Goal: Transaction & Acquisition: Purchase product/service

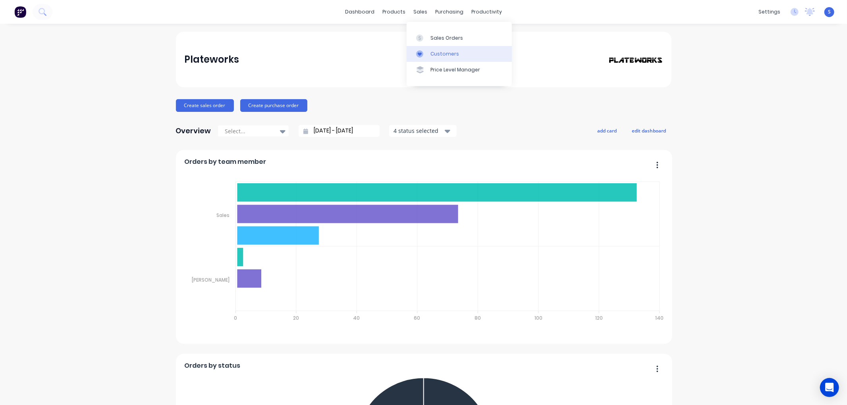
click at [444, 53] on div "Customers" at bounding box center [444, 53] width 29 height 7
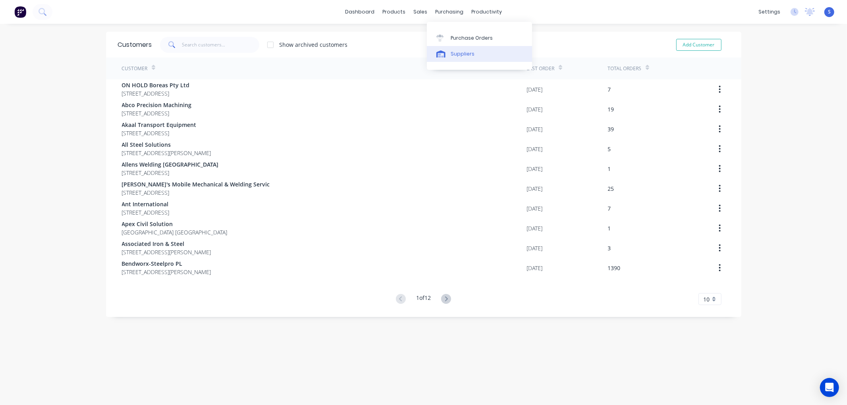
click at [455, 53] on div "Suppliers" at bounding box center [463, 53] width 24 height 7
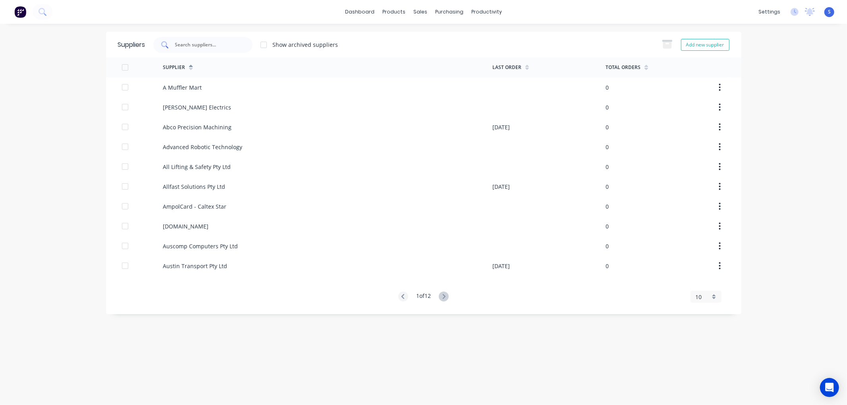
click at [221, 44] on input "text" at bounding box center [207, 45] width 66 height 8
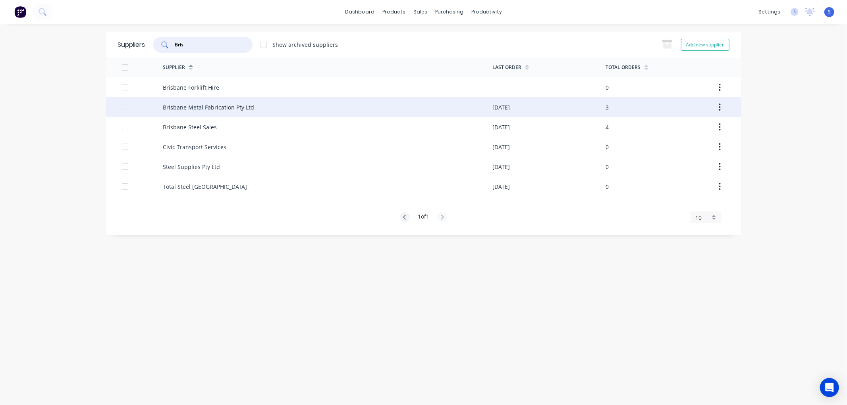
type input "Bris"
click at [215, 110] on div "Brisbane Metal Fabrication Pty Ltd" at bounding box center [208, 107] width 91 height 8
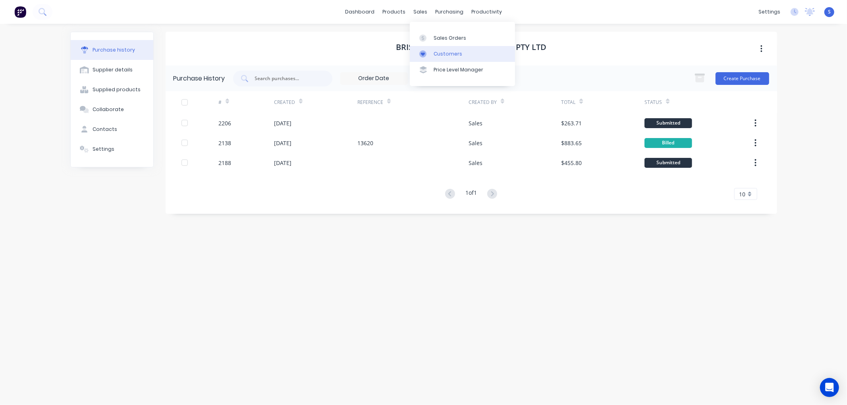
click at [441, 54] on div "Customers" at bounding box center [448, 53] width 29 height 7
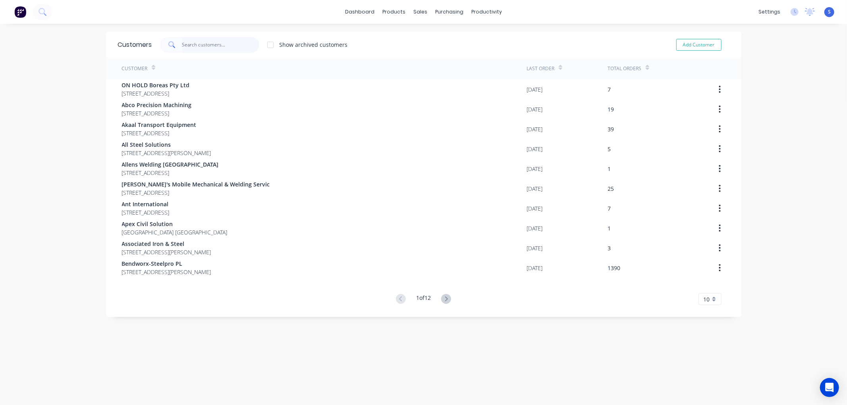
click at [217, 50] on input "text" at bounding box center [220, 45] width 77 height 16
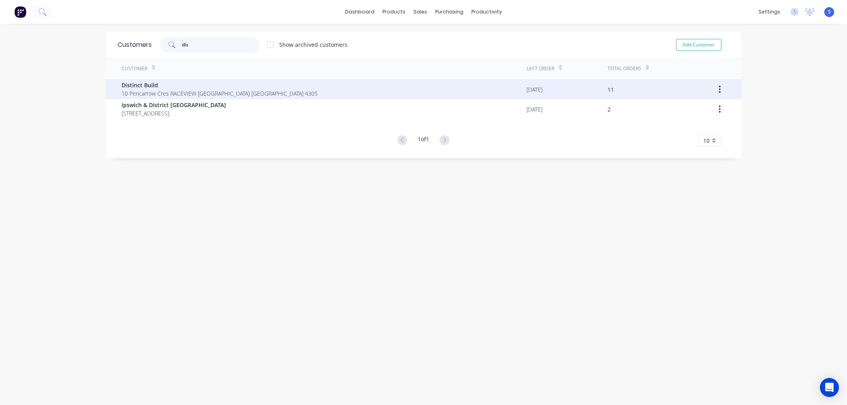
type input "dis"
click at [124, 85] on span "Distinct Build" at bounding box center [220, 85] width 196 height 8
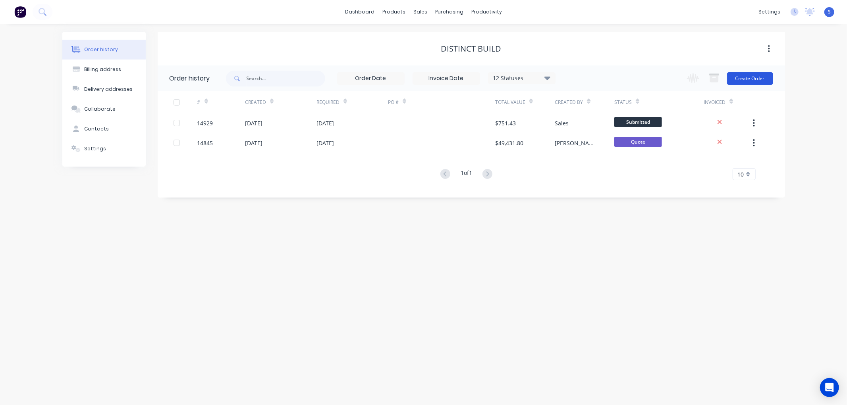
click at [755, 78] on button "Create Order" at bounding box center [750, 78] width 46 height 13
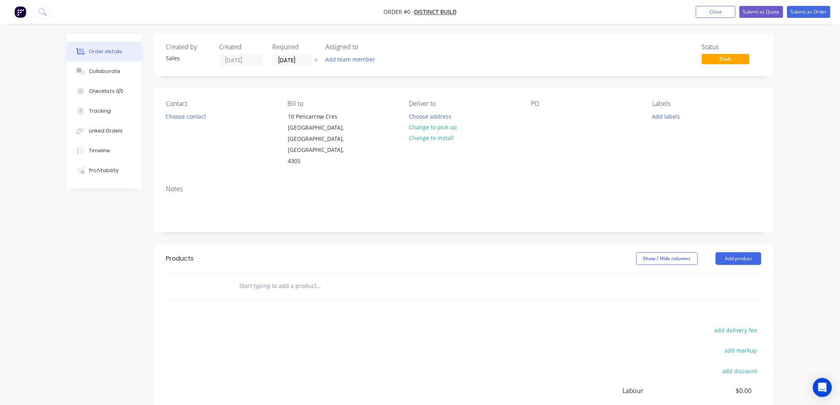
click at [280, 278] on input "text" at bounding box center [318, 286] width 159 height 16
click at [726, 253] on button "Add product" at bounding box center [739, 259] width 46 height 13
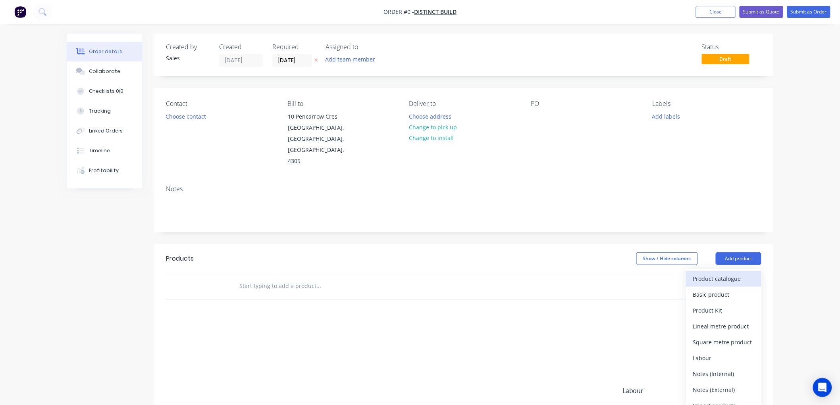
click at [720, 273] on div "Product catalogue" at bounding box center [723, 279] width 61 height 12
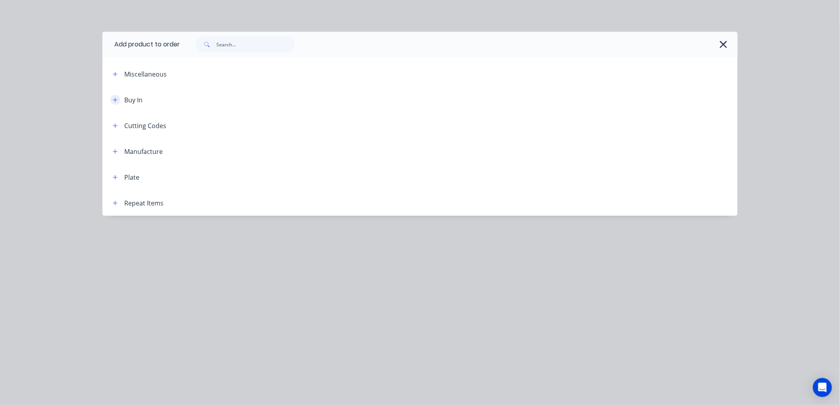
click at [116, 101] on icon "button" at bounding box center [115, 100] width 5 height 6
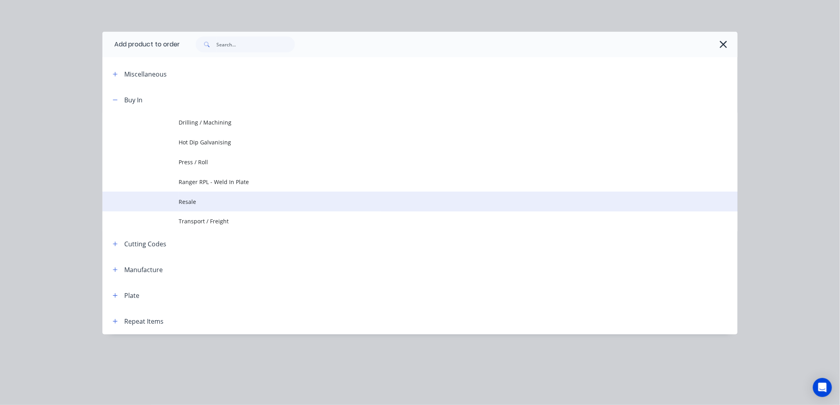
click at [183, 201] on span "Resale" at bounding box center [402, 202] width 447 height 8
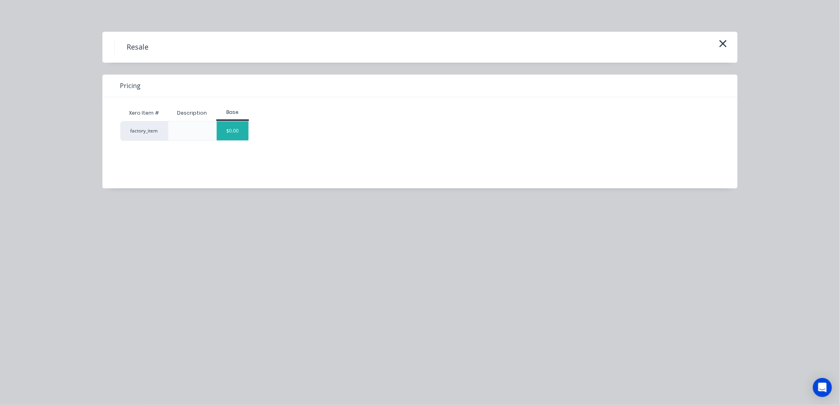
click at [240, 125] on div "$0.00" at bounding box center [233, 131] width 32 height 19
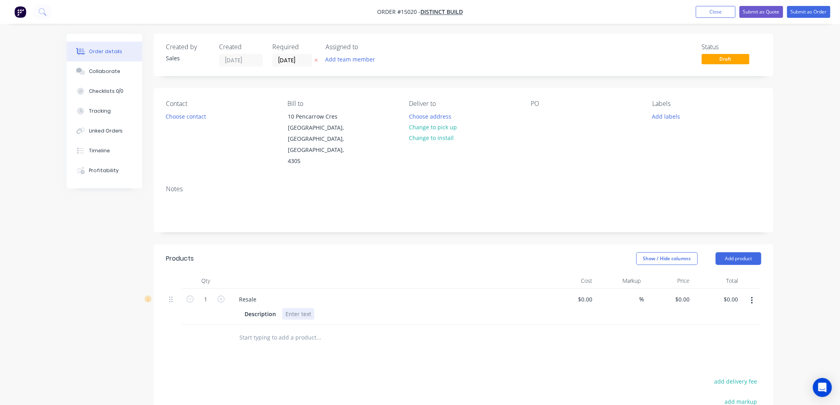
click at [310, 309] on div at bounding box center [298, 315] width 32 height 12
click at [311, 309] on div at bounding box center [298, 315] width 32 height 12
drag, startPoint x: 206, startPoint y: 277, endPoint x: 219, endPoint y: 277, distance: 12.7
click at [206, 294] on input "1" at bounding box center [205, 300] width 21 height 12
type input "12"
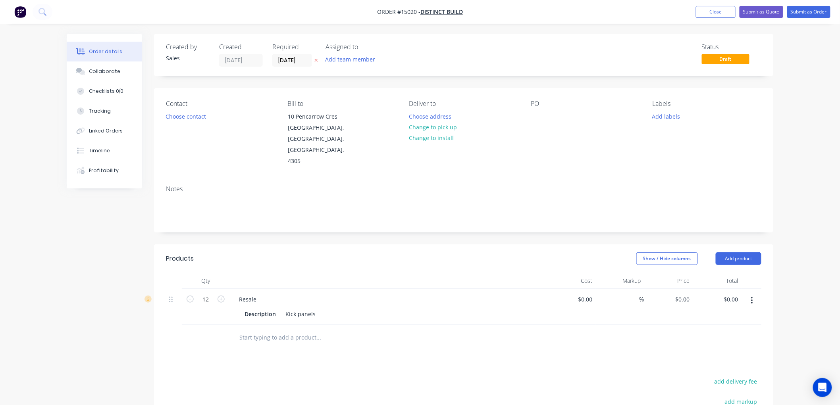
click at [187, 118] on button "Choose contact" at bounding box center [186, 116] width 49 height 11
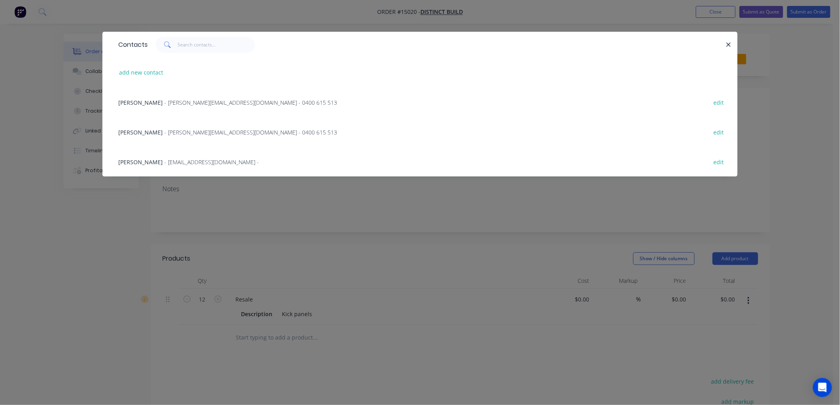
click at [164, 130] on span "- [PERSON_NAME][EMAIL_ADDRESS][DOMAIN_NAME] - 0400 615 513" at bounding box center [250, 133] width 173 height 8
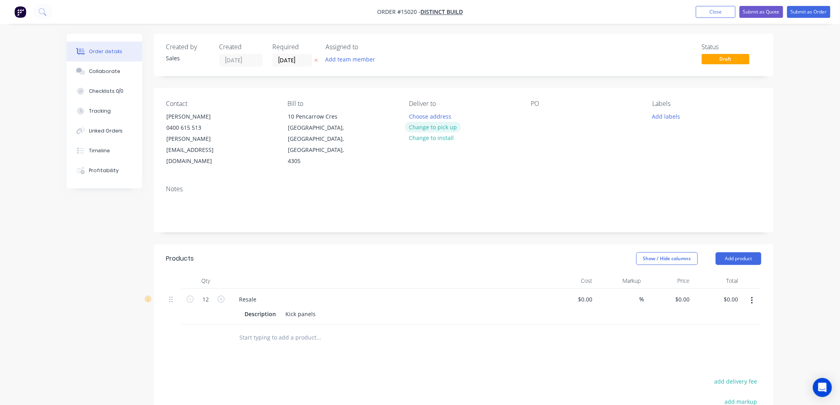
click at [433, 128] on button "Change to pick up" at bounding box center [433, 127] width 56 height 11
click at [535, 118] on div at bounding box center [537, 117] width 13 height 12
click at [531, 185] on div "Notes" at bounding box center [464, 189] width 596 height 8
click at [797, 11] on button "Submit as Order" at bounding box center [808, 12] width 43 height 12
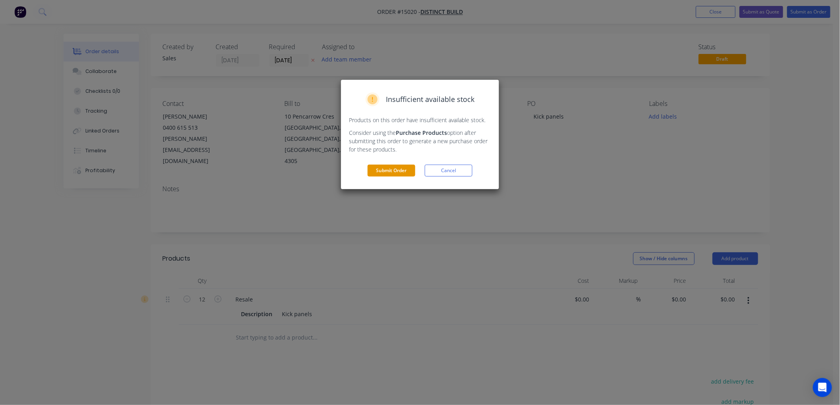
click at [396, 172] on button "Submit Order" at bounding box center [392, 171] width 48 height 12
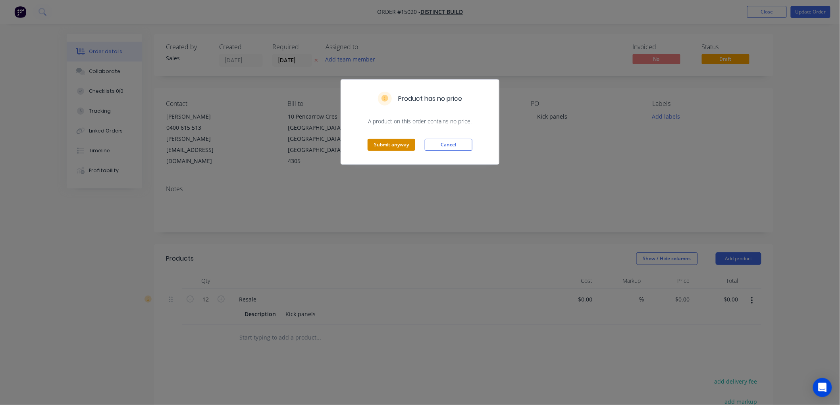
click at [385, 145] on button "Submit anyway" at bounding box center [392, 145] width 48 height 12
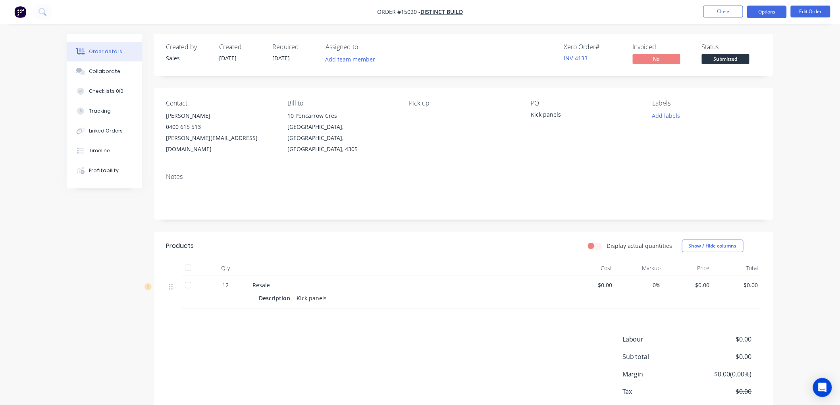
click at [766, 12] on button "Options" at bounding box center [767, 12] width 40 height 13
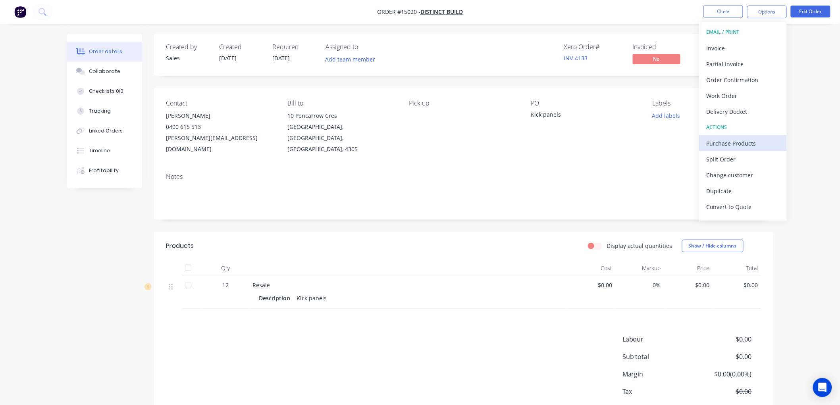
click at [723, 138] on div "Purchase Products" at bounding box center [743, 144] width 73 height 12
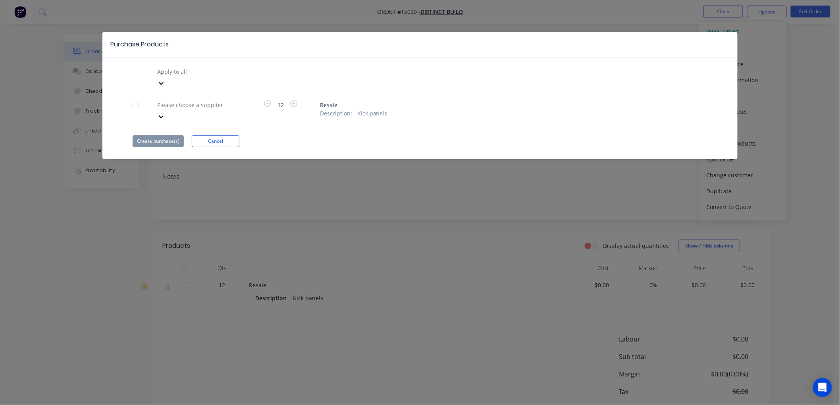
click at [138, 97] on div at bounding box center [136, 105] width 16 height 16
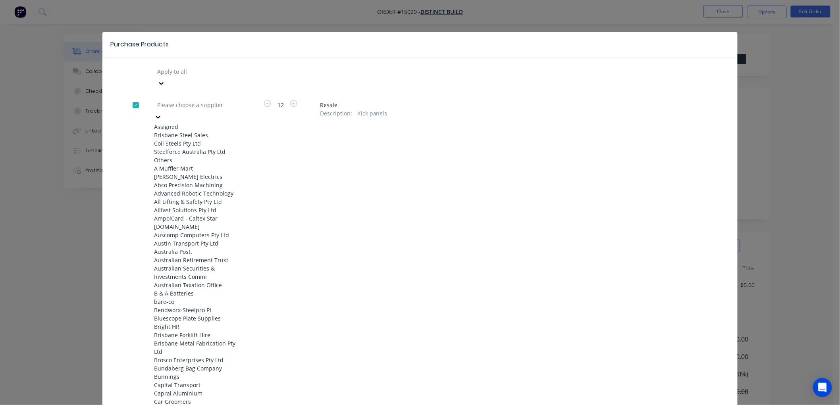
click at [162, 112] on div at bounding box center [158, 116] width 8 height 9
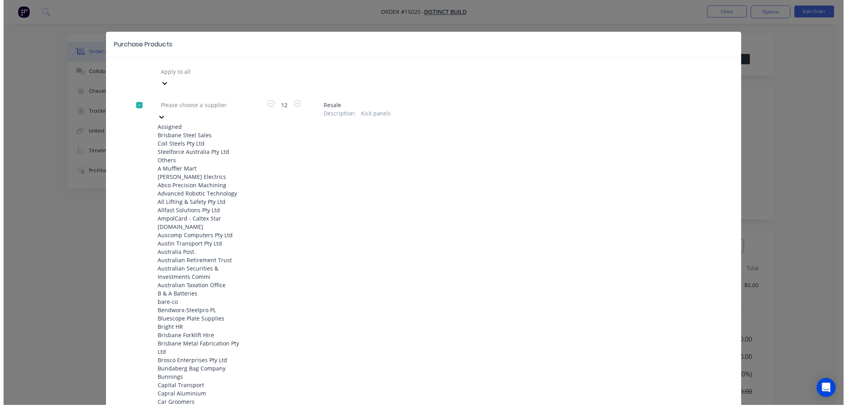
scroll to position [353, 0]
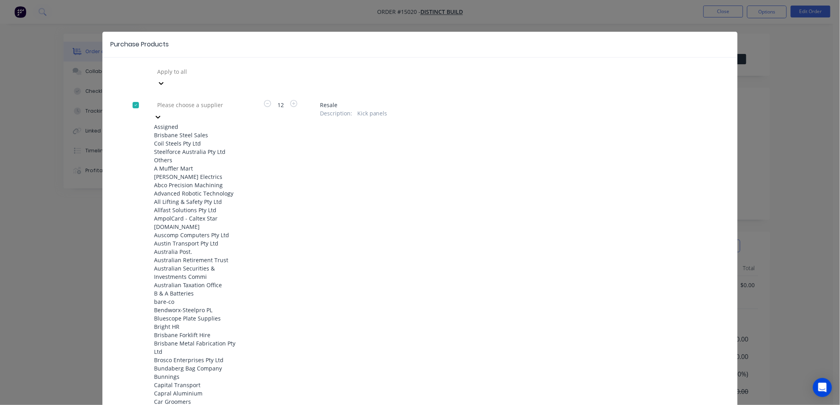
click at [201, 340] on div "Brisbane Metal Fabrication Pty Ltd" at bounding box center [197, 348] width 87 height 17
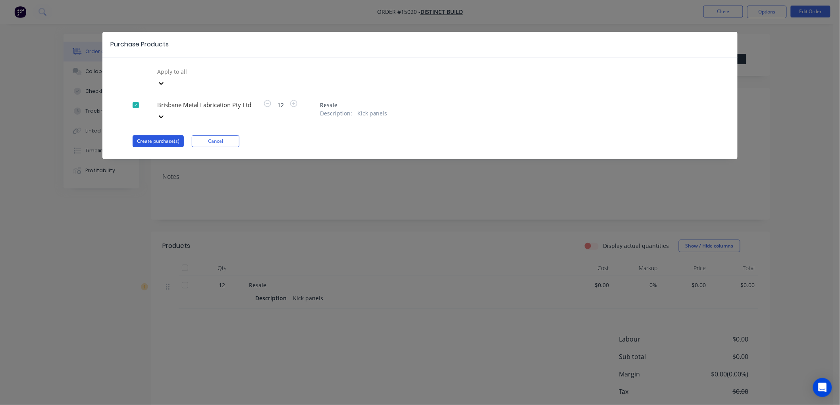
click at [156, 135] on button "Create purchase(s)" at bounding box center [158, 141] width 51 height 12
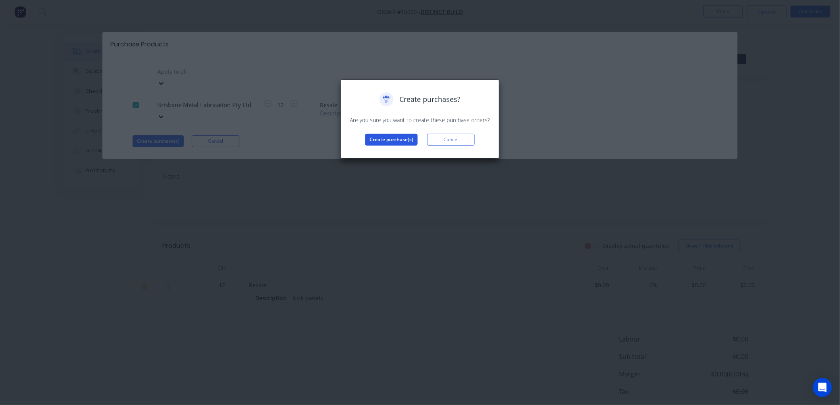
click at [384, 135] on button "Create purchase(s)" at bounding box center [391, 140] width 52 height 12
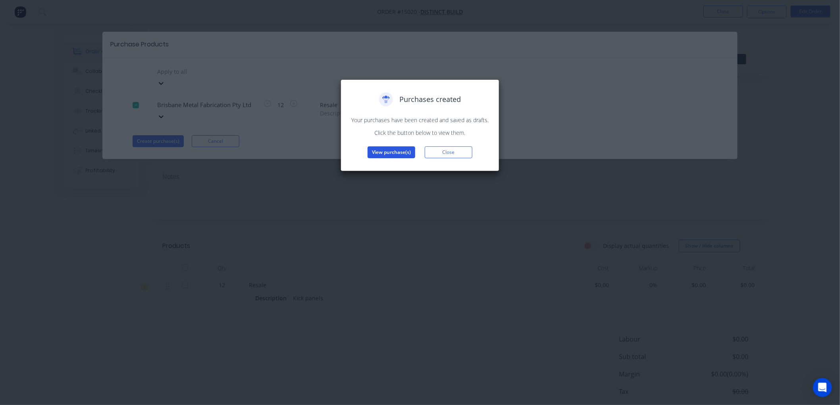
click at [386, 152] on button "View purchase(s)" at bounding box center [392, 153] width 48 height 12
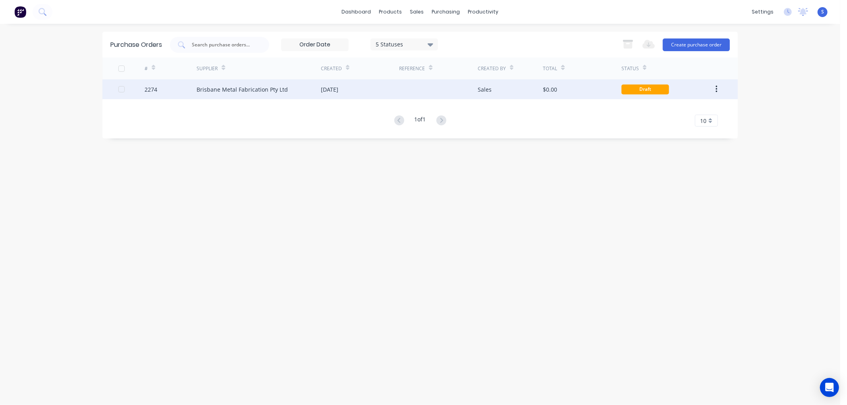
click at [241, 89] on div "Brisbane Metal Fabrication Pty Ltd" at bounding box center [242, 89] width 91 height 8
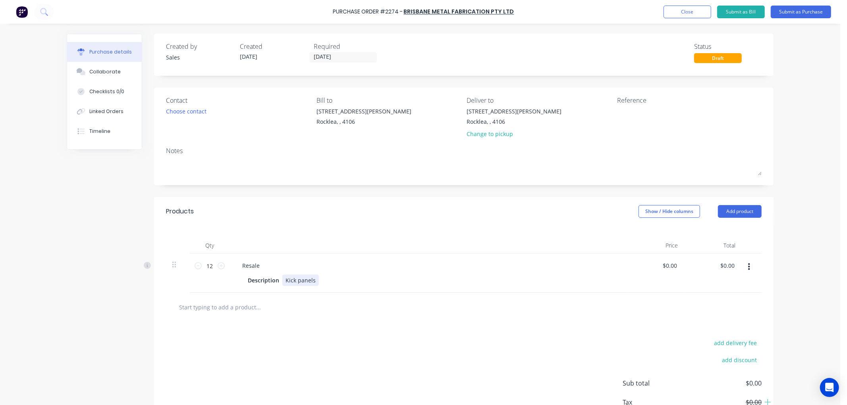
drag, startPoint x: 311, startPoint y: 280, endPoint x: 364, endPoint y: 282, distance: 53.3
click at [311, 280] on div "Kick panels" at bounding box center [300, 281] width 37 height 12
click at [347, 315] on div at bounding box center [291, 307] width 238 height 16
click at [733, 265] on div "$0.00 $0.00" at bounding box center [728, 266] width 21 height 12
drag, startPoint x: 732, startPoint y: 266, endPoint x: 709, endPoint y: 265, distance: 22.7
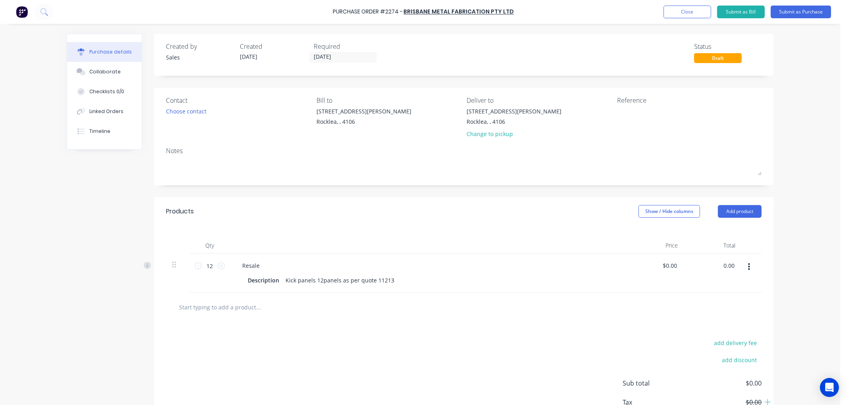
click at [709, 265] on div "0.00 0.00" at bounding box center [713, 273] width 58 height 39
type input "238.24"
type input "$19.8533"
type input "$238.24"
click at [573, 343] on div "add delivery fee add discount Sub total $0.00 Tax $0.00 Total $0.00" at bounding box center [463, 387] width 619 height 131
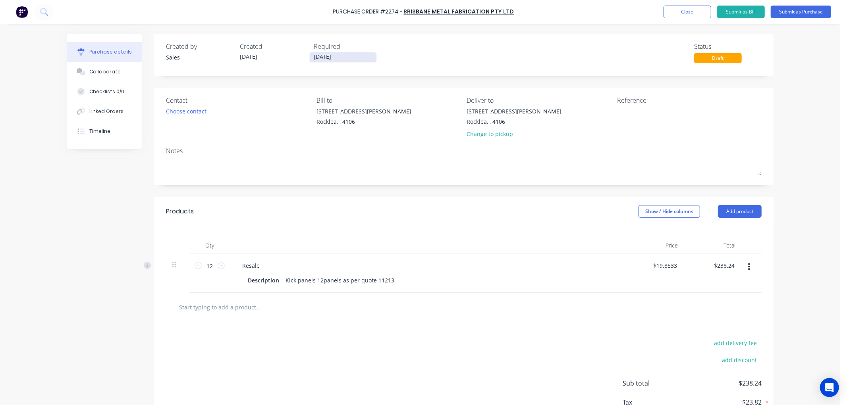
click at [343, 57] on input "[DATE]" at bounding box center [343, 57] width 67 height 10
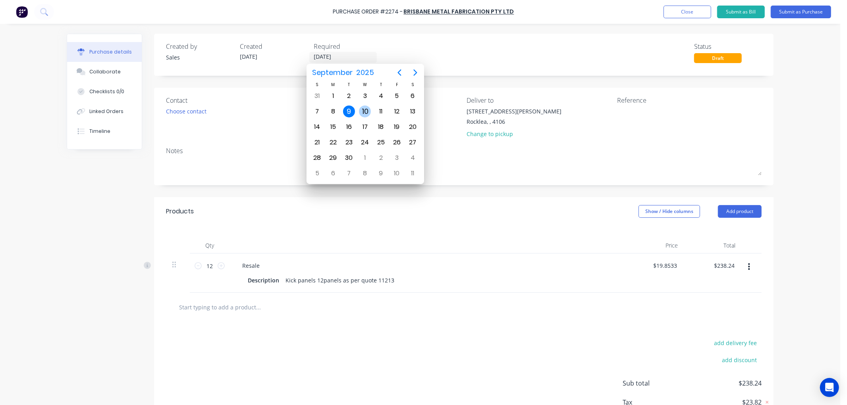
click at [363, 108] on div "10" at bounding box center [365, 112] width 12 height 12
type input "[DATE]"
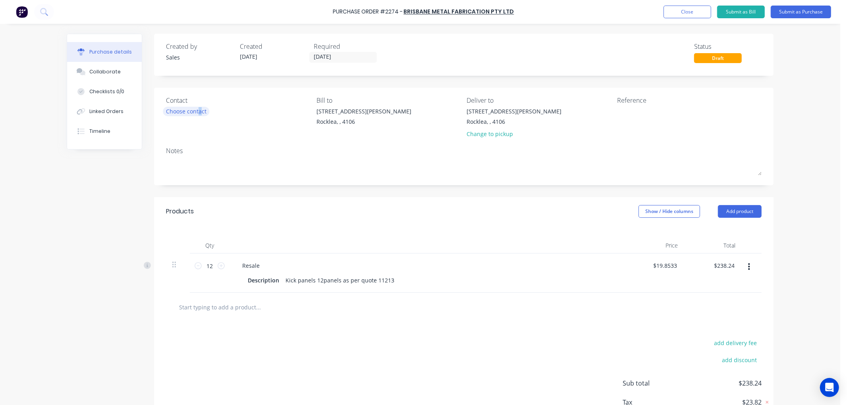
click at [196, 112] on div "Choose contact" at bounding box center [186, 111] width 41 height 8
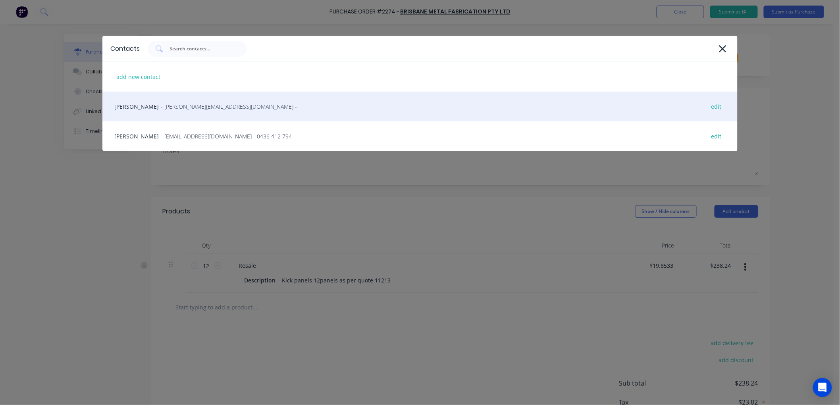
click at [152, 109] on div "Cameron Romanoff - [EMAIL_ADDRESS][DOMAIN_NAME] - edit" at bounding box center [419, 107] width 635 height 30
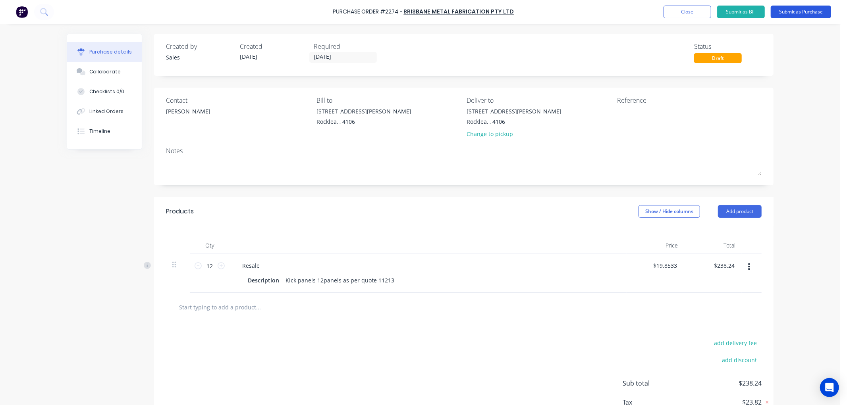
click at [805, 12] on button "Submit as Purchase" at bounding box center [801, 12] width 60 height 13
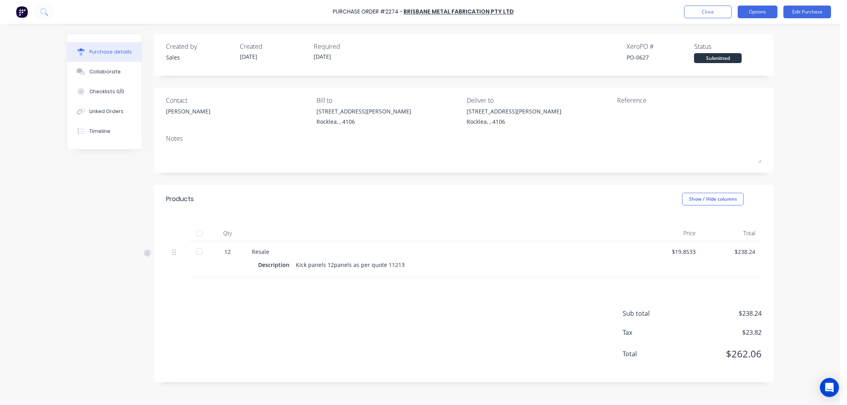
click at [758, 13] on button "Options" at bounding box center [758, 12] width 40 height 13
click at [730, 32] on div "Print / Email" at bounding box center [739, 33] width 61 height 12
click at [734, 48] on div "With pricing" at bounding box center [739, 48] width 61 height 12
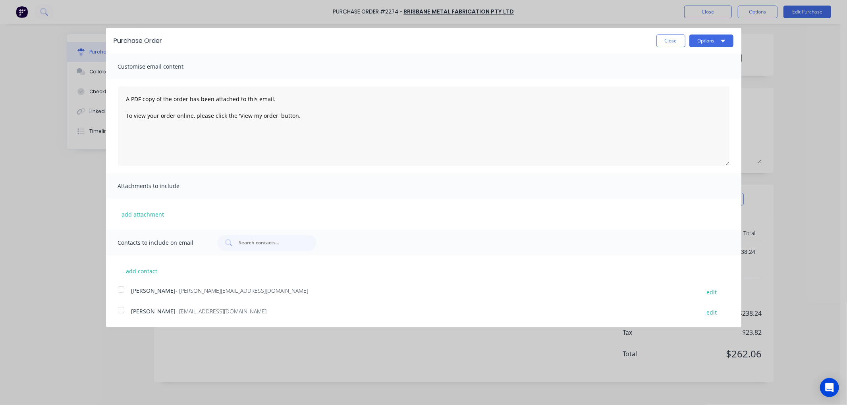
click at [120, 291] on div at bounding box center [121, 290] width 16 height 16
click at [724, 41] on icon "button" at bounding box center [723, 40] width 4 height 6
click at [670, 76] on div "Email" at bounding box center [695, 77] width 61 height 12
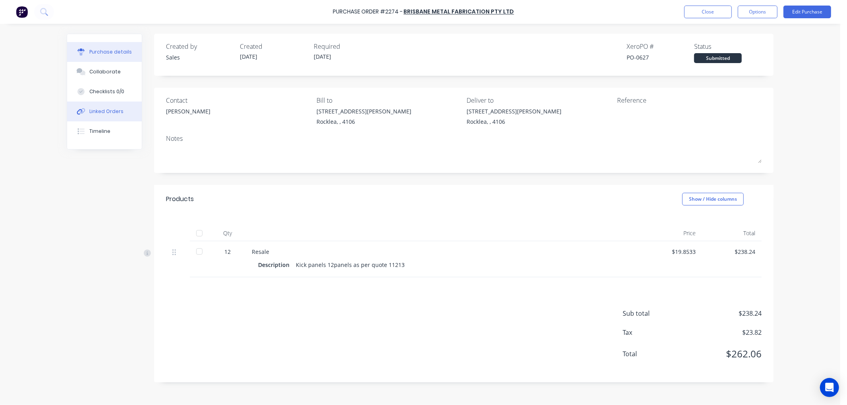
click at [99, 109] on div "Linked Orders" at bounding box center [106, 111] width 34 height 7
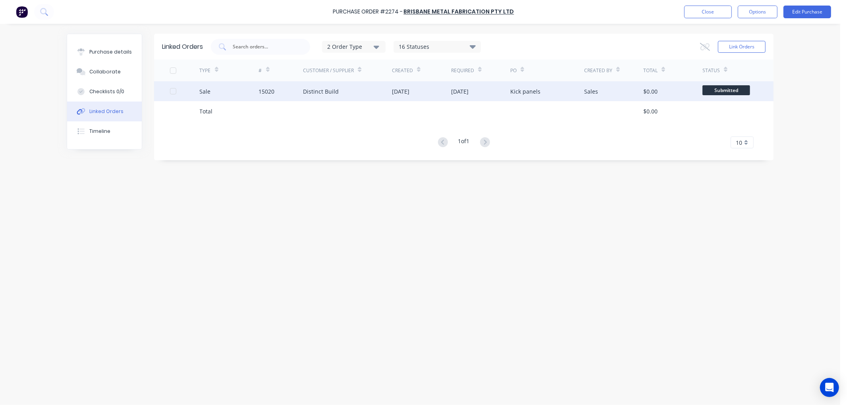
click at [314, 92] on div "Distinct Build" at bounding box center [321, 91] width 36 height 8
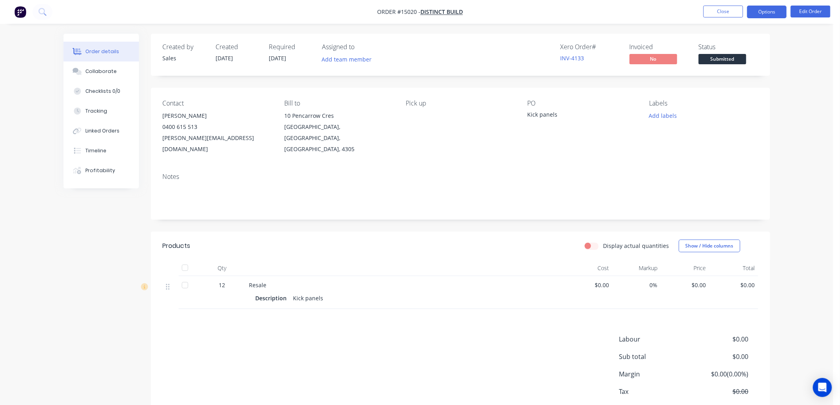
click at [766, 13] on button "Options" at bounding box center [767, 12] width 40 height 13
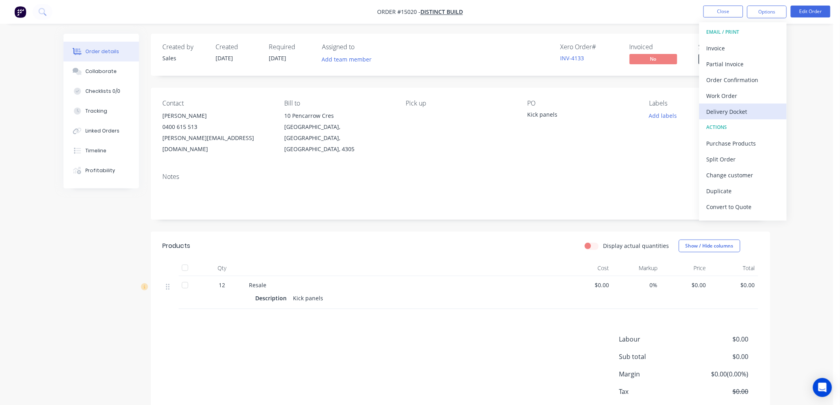
click at [731, 111] on div "Delivery Docket" at bounding box center [743, 112] width 73 height 12
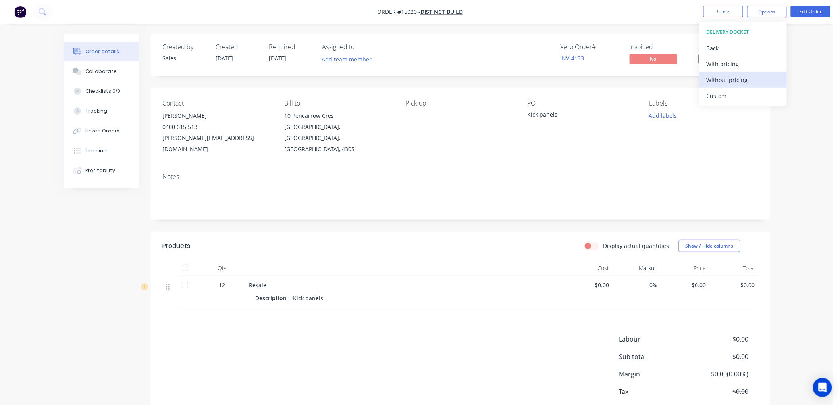
click at [732, 81] on div "Without pricing" at bounding box center [743, 80] width 73 height 12
click at [724, 13] on button "Close" at bounding box center [724, 12] width 40 height 12
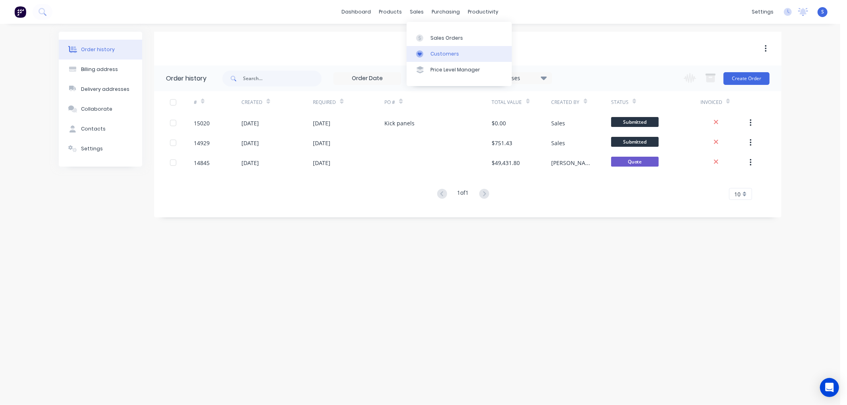
click at [432, 53] on div "Customers" at bounding box center [444, 53] width 29 height 7
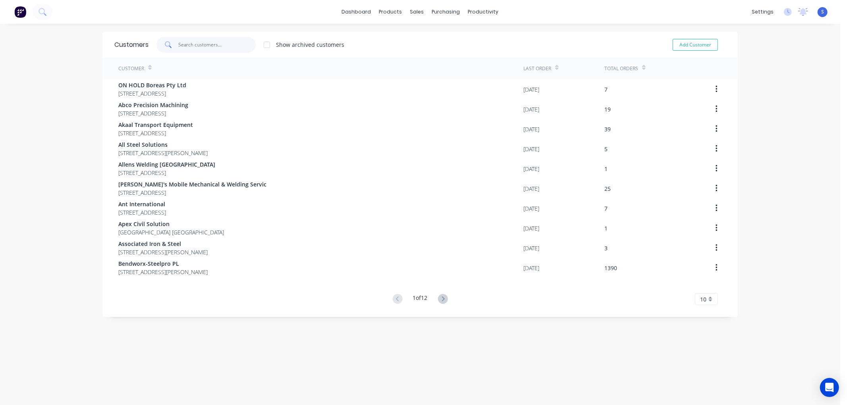
click at [206, 44] on input "text" at bounding box center [217, 45] width 77 height 16
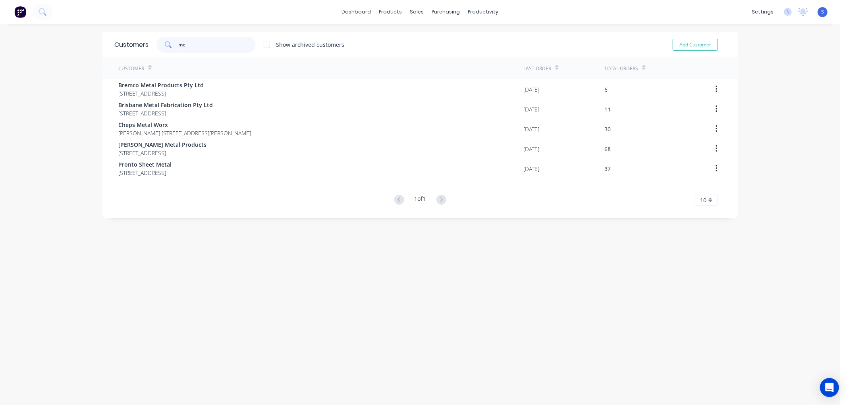
type input "m"
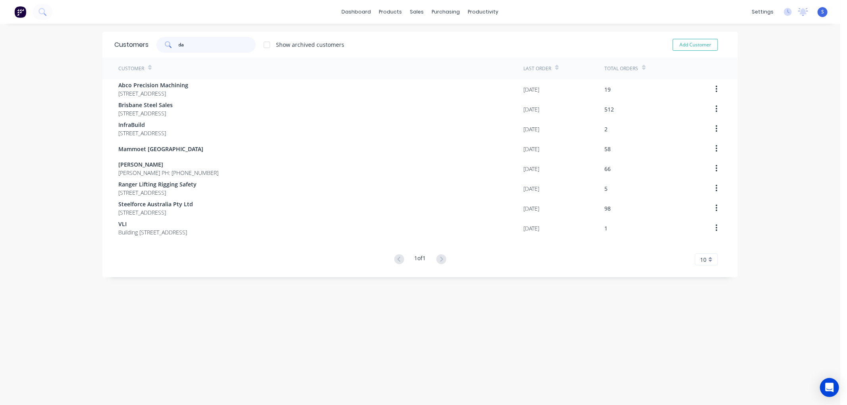
type input "d"
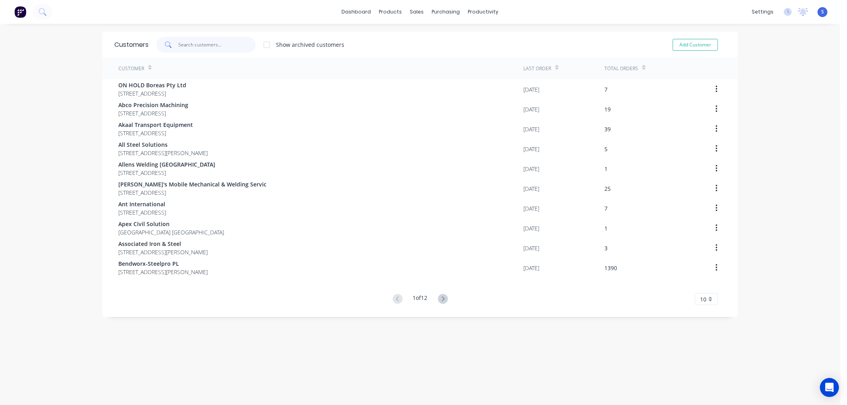
click at [216, 45] on input "text" at bounding box center [217, 45] width 77 height 16
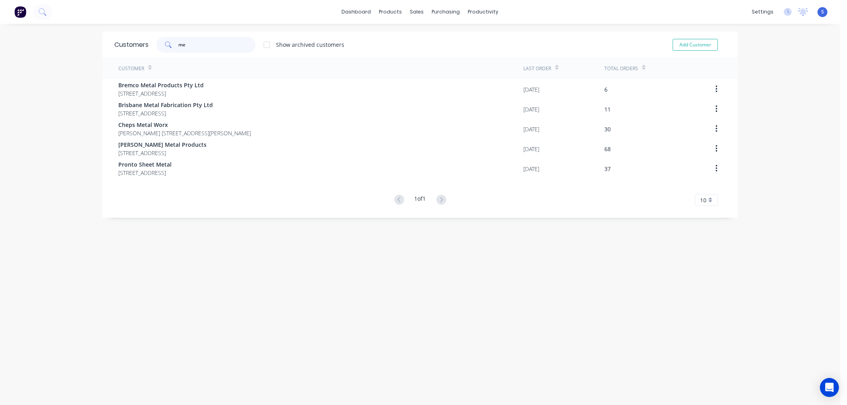
type input "m"
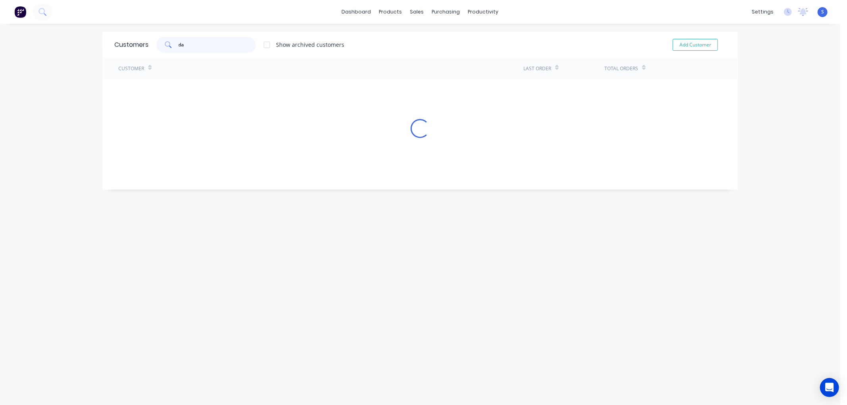
type input "d"
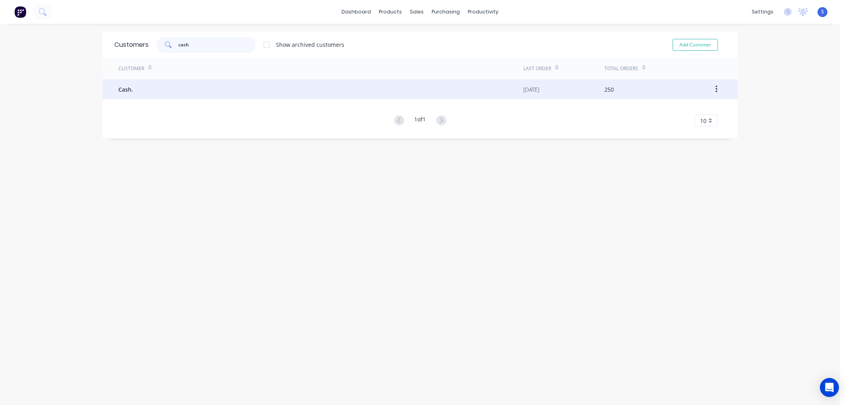
type input "cash"
click at [123, 91] on span "Cash." at bounding box center [125, 89] width 15 height 8
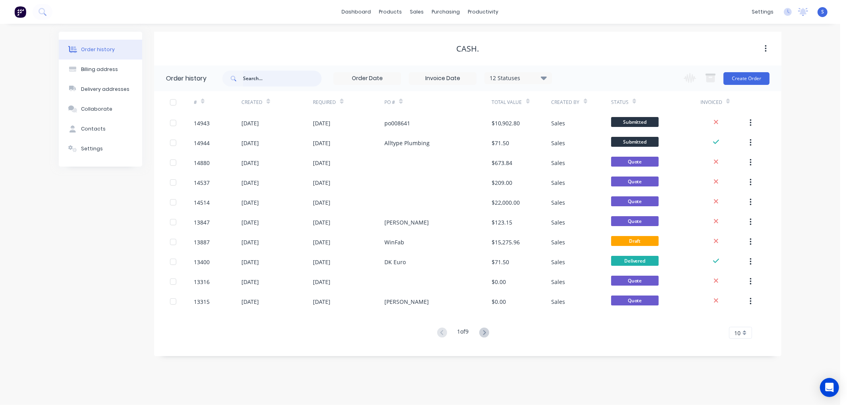
click at [288, 82] on input "text" at bounding box center [282, 79] width 79 height 16
click at [748, 79] on button "Create Order" at bounding box center [746, 78] width 46 height 13
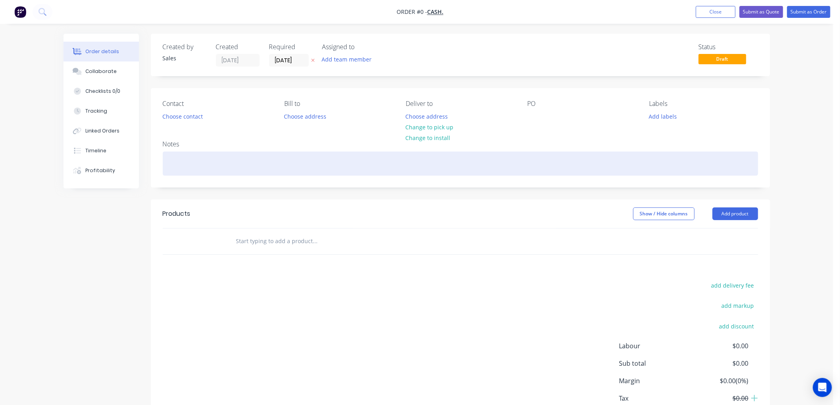
click at [210, 162] on div at bounding box center [461, 164] width 596 height 24
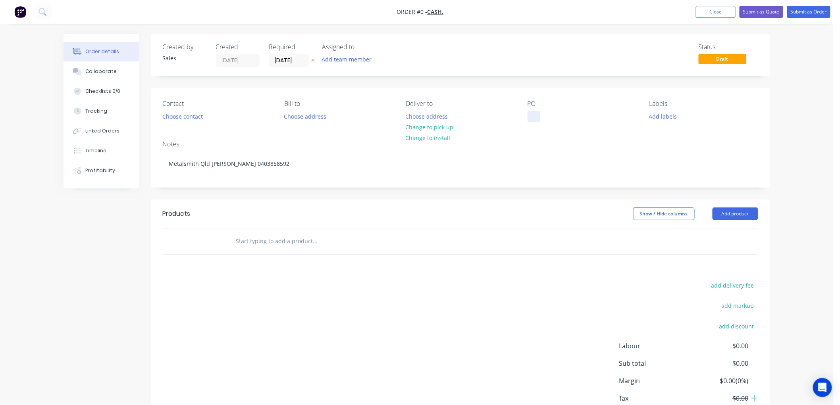
click at [536, 114] on div "Order details Collaborate Checklists 0/0 Tracking Linked Orders Timeline Profit…" at bounding box center [417, 246] width 723 height 424
click at [272, 244] on input "text" at bounding box center [315, 241] width 159 height 16
click at [728, 209] on button "Add product" at bounding box center [736, 214] width 46 height 13
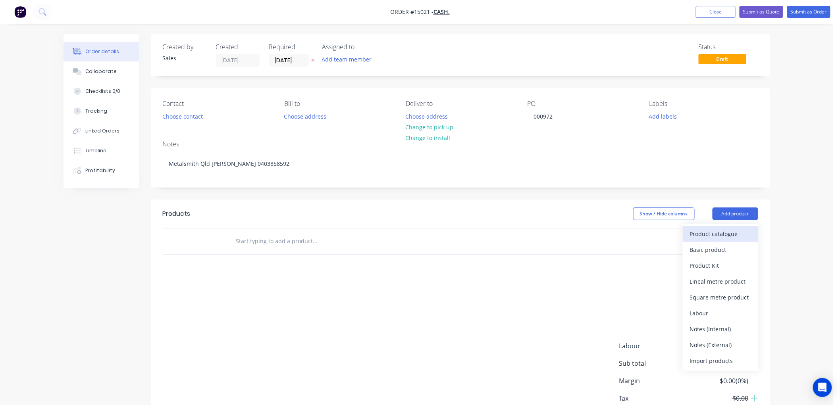
click at [713, 230] on div "Product catalogue" at bounding box center [720, 234] width 61 height 12
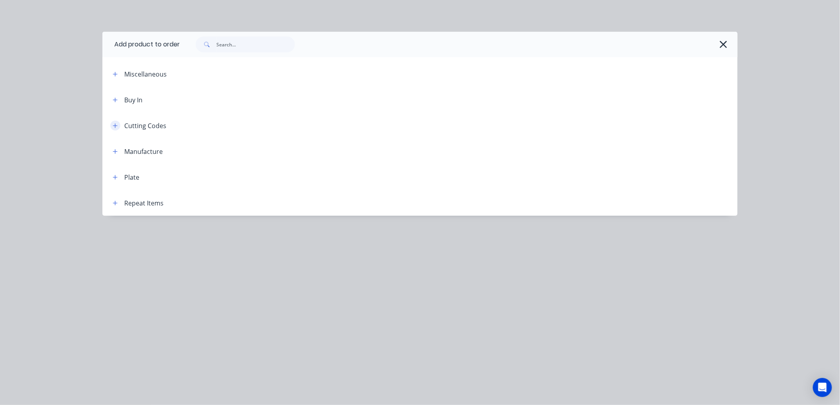
click at [117, 124] on icon "button" at bounding box center [115, 126] width 5 height 6
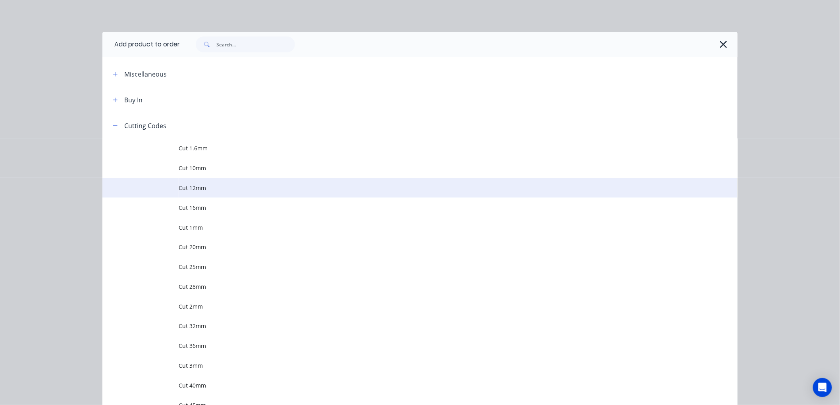
scroll to position [176, 0]
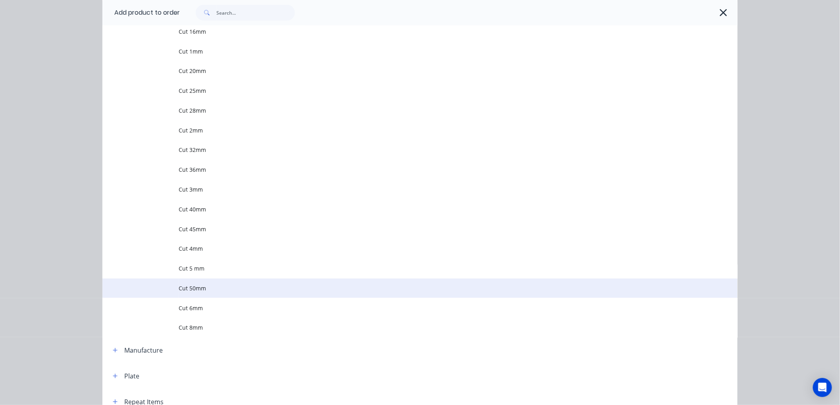
click at [185, 289] on span "Cut 50mm" at bounding box center [402, 288] width 447 height 8
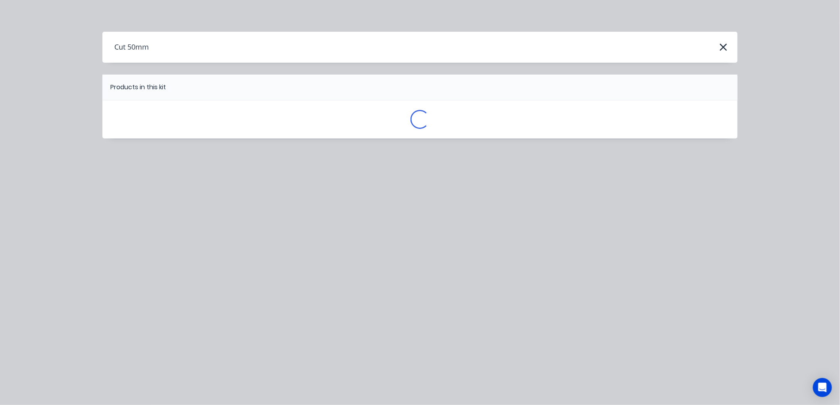
scroll to position [0, 0]
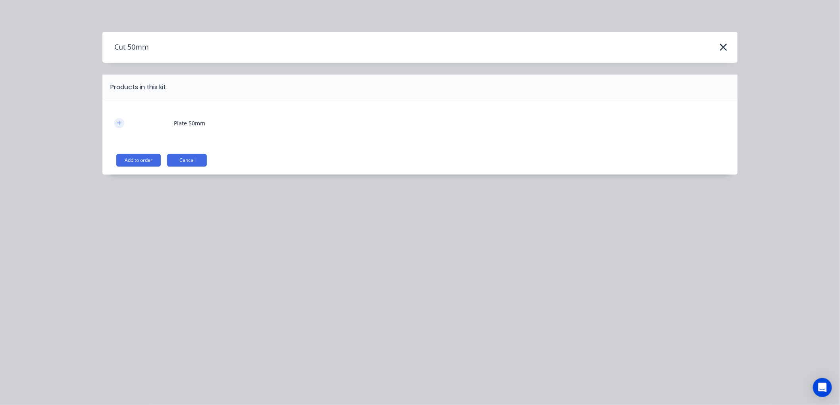
click at [122, 122] on icon "button" at bounding box center [119, 123] width 5 height 6
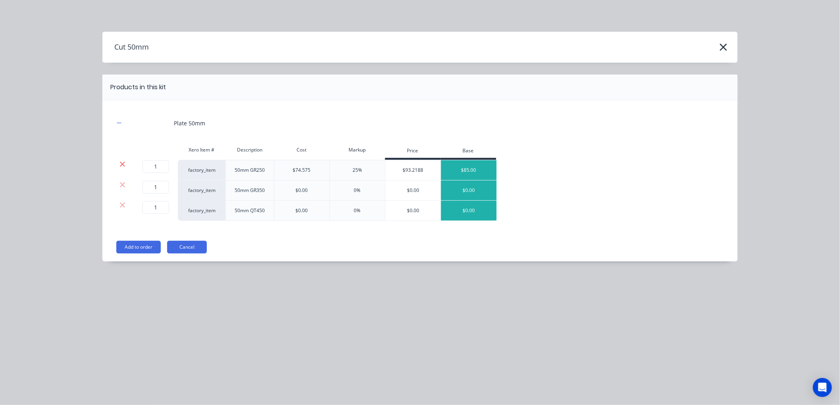
click at [123, 163] on icon at bounding box center [122, 164] width 5 height 5
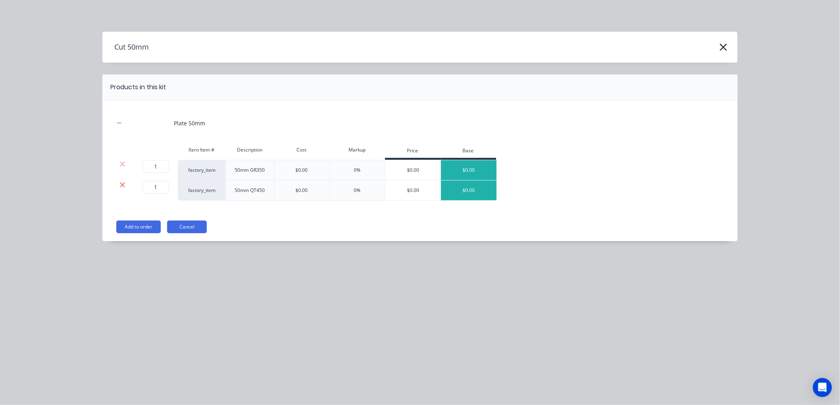
click at [122, 185] on icon at bounding box center [122, 184] width 5 height 5
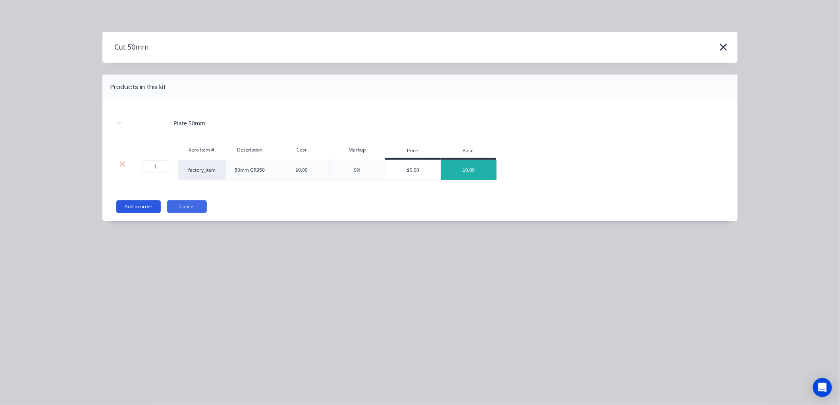
click at [136, 203] on button "Add to order" at bounding box center [138, 207] width 44 height 13
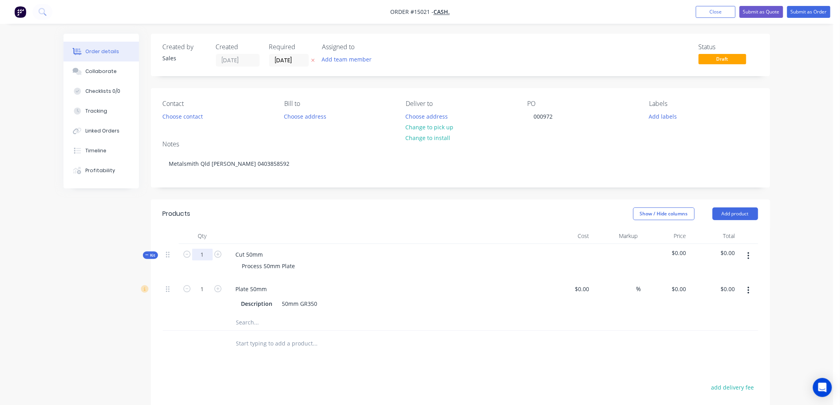
click at [204, 255] on input "1" at bounding box center [202, 255] width 21 height 12
type input "2"
type input "0.0615"
type input "$0.00"
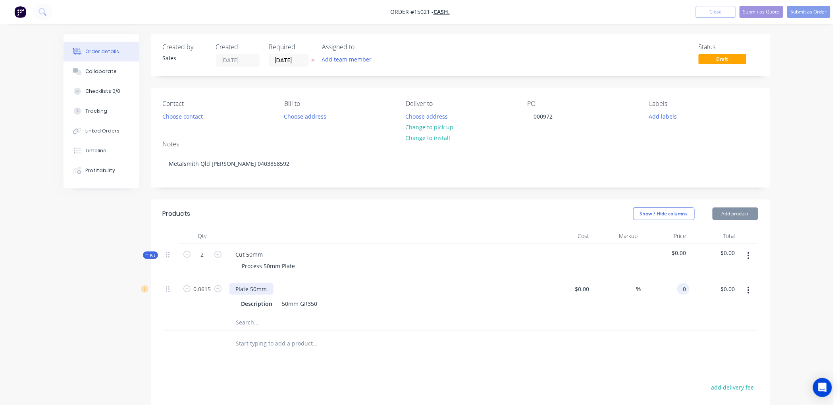
type input "$0.00"
type input "80"
type input "$1,300.813"
type input "$80.00"
click at [177, 116] on button "Choose contact" at bounding box center [182, 116] width 49 height 11
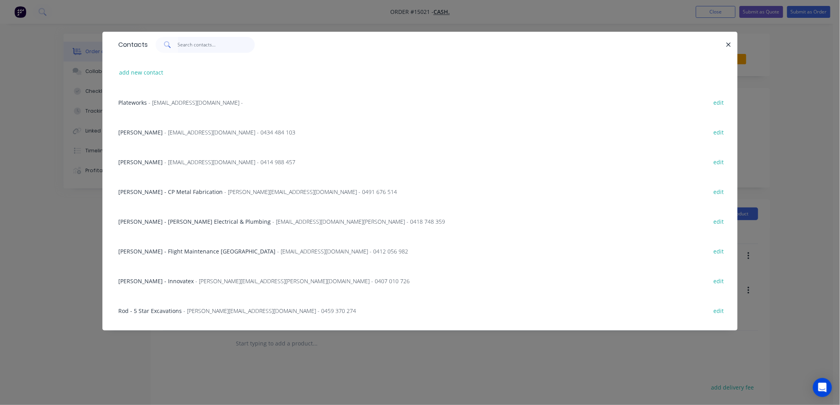
click at [205, 45] on input "text" at bounding box center [216, 45] width 77 height 16
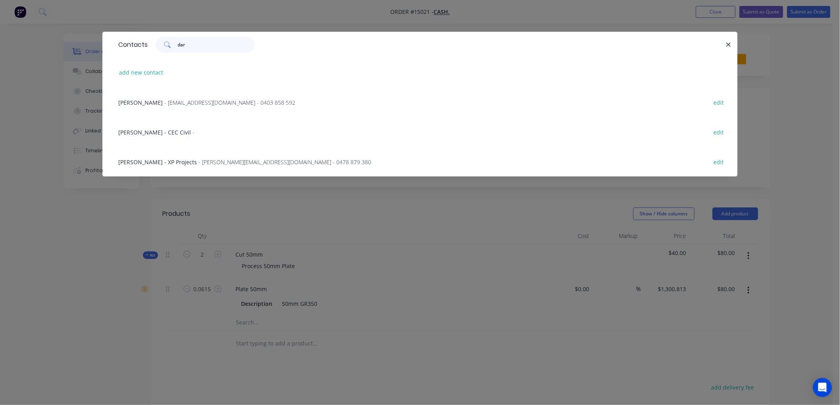
type input "dar"
click at [189, 101] on span "- [EMAIL_ADDRESS][DOMAIN_NAME] - 0403 858 592" at bounding box center [229, 103] width 131 height 8
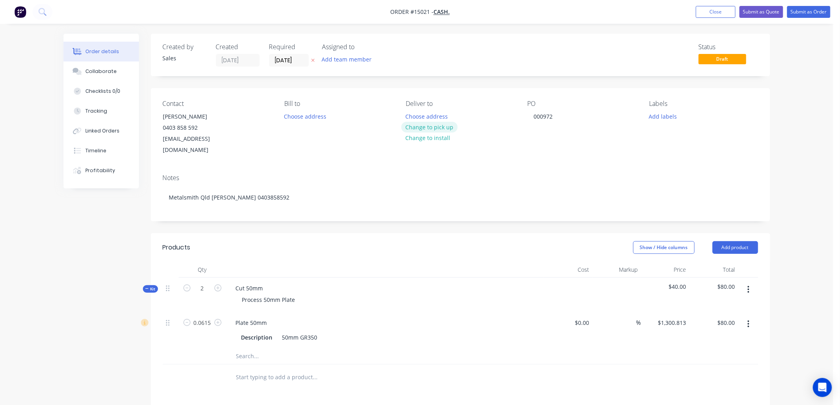
click at [430, 125] on button "Change to pick up" at bounding box center [429, 127] width 56 height 11
click at [299, 59] on input "[DATE]" at bounding box center [289, 60] width 39 height 12
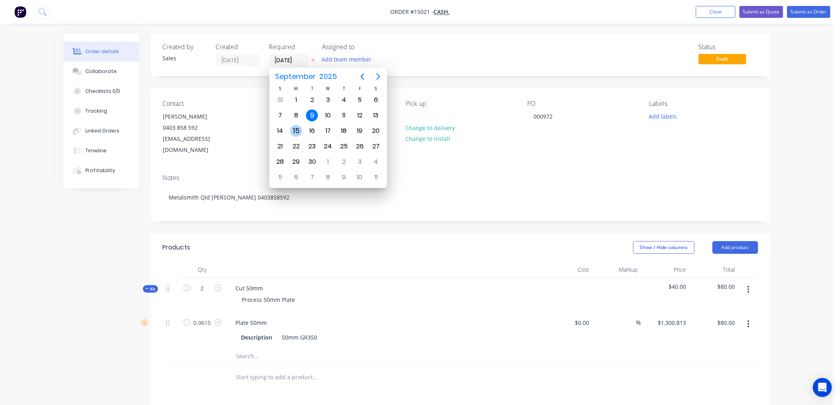
click at [297, 129] on div "15" at bounding box center [296, 131] width 12 height 12
type input "[DATE]"
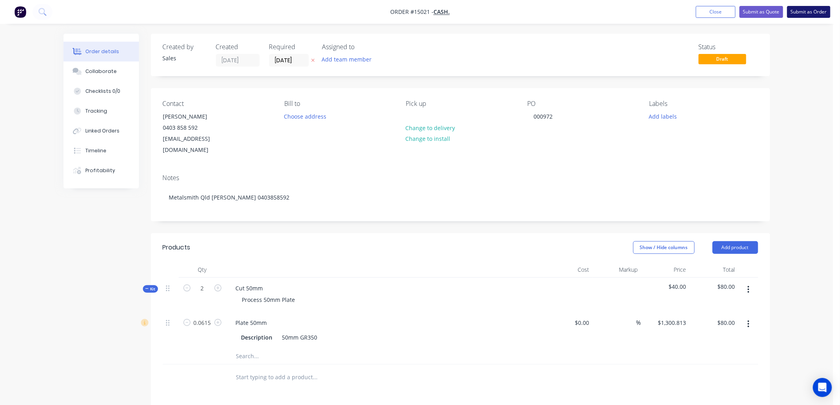
click at [810, 12] on button "Submit as Order" at bounding box center [808, 12] width 43 height 12
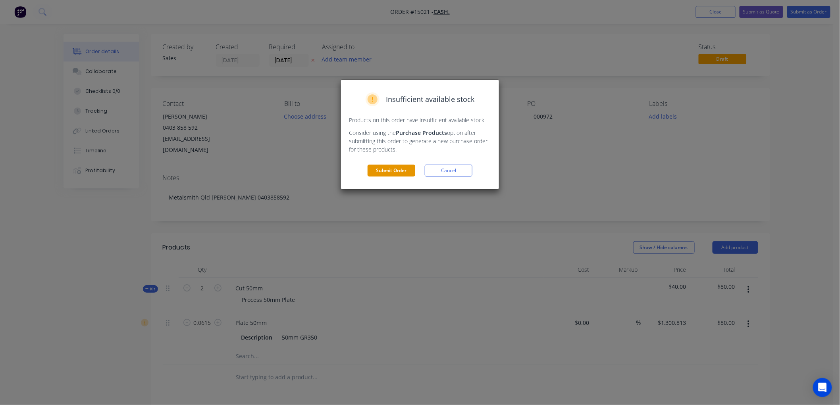
click at [394, 170] on button "Submit Order" at bounding box center [392, 171] width 48 height 12
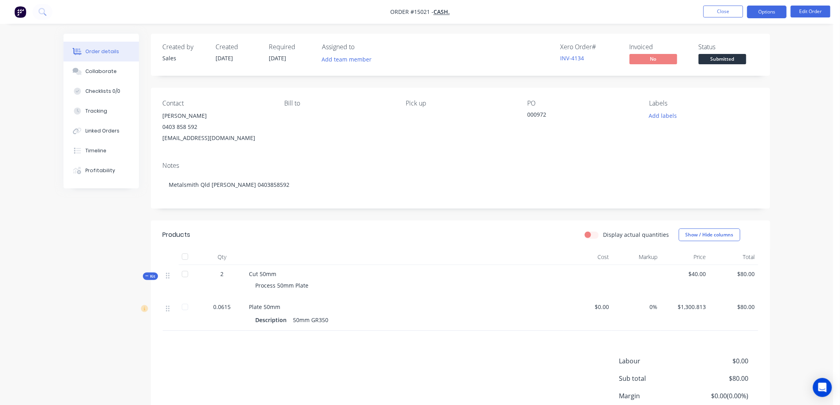
click at [771, 10] on button "Options" at bounding box center [767, 12] width 40 height 13
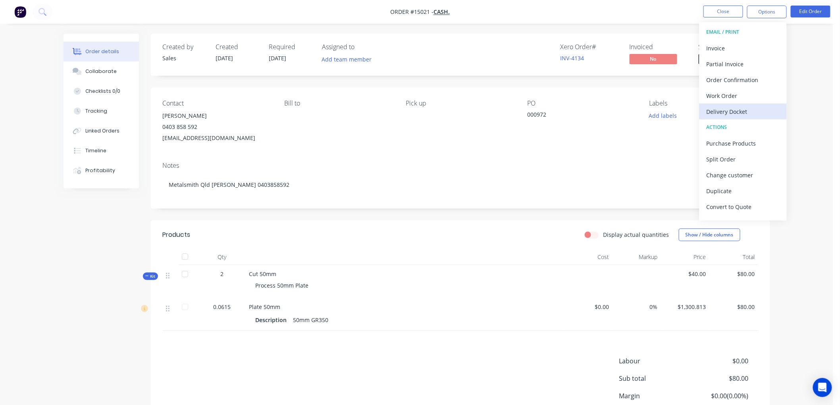
click at [735, 110] on div "Delivery Docket" at bounding box center [743, 112] width 73 height 12
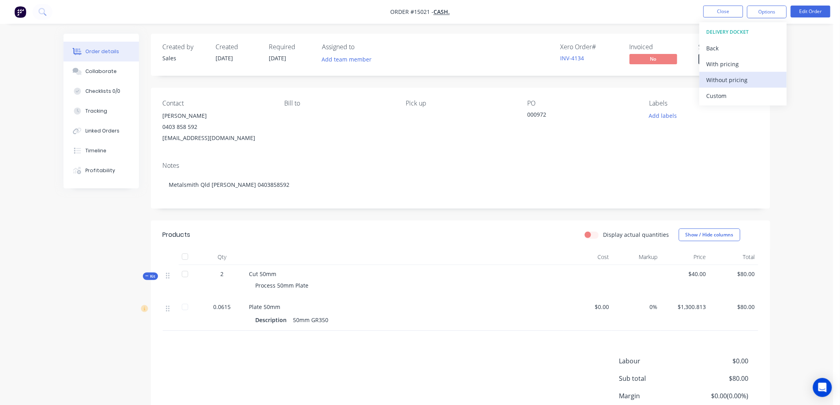
click at [731, 80] on div "Without pricing" at bounding box center [743, 80] width 73 height 12
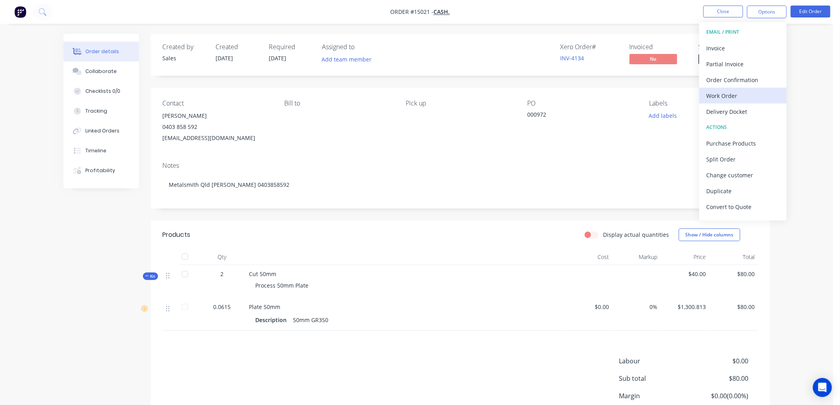
click at [724, 95] on div "Work Order" at bounding box center [743, 96] width 73 height 12
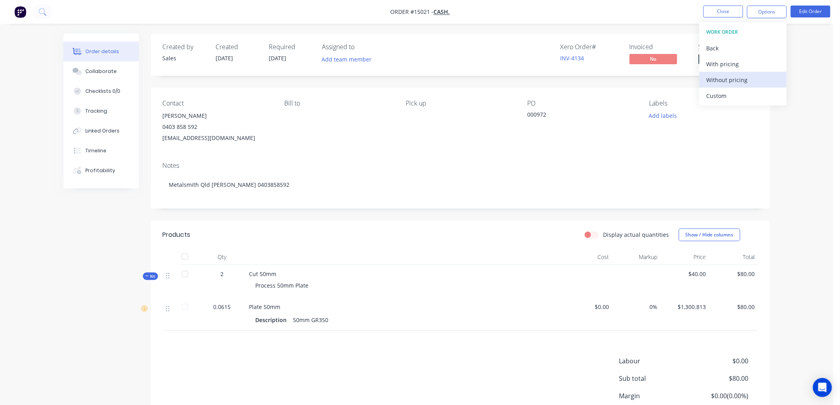
click at [736, 81] on div "Without pricing" at bounding box center [743, 80] width 73 height 12
